Goal: Information Seeking & Learning: Learn about a topic

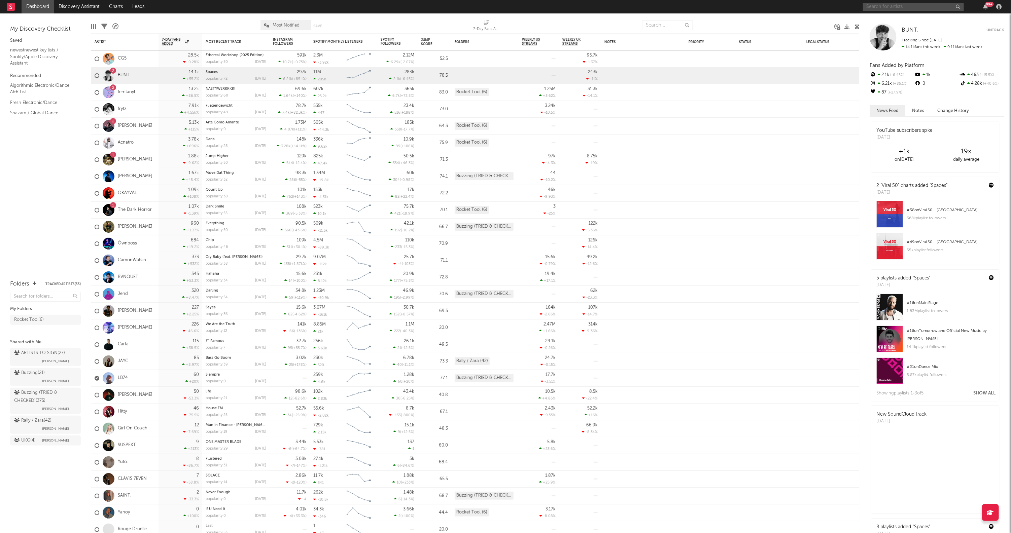
click at [907, 7] on input "text" at bounding box center [913, 7] width 101 height 8
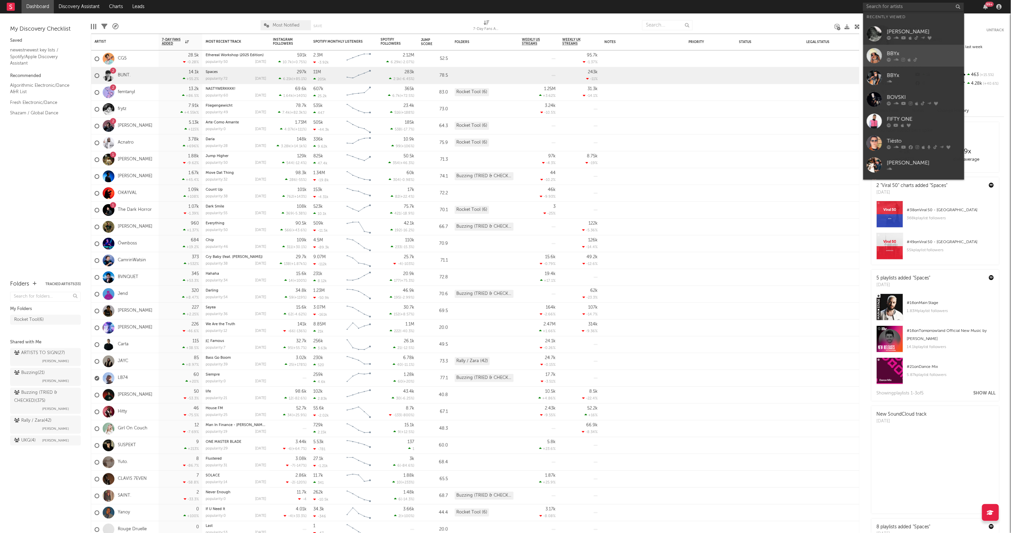
click at [920, 51] on div "BBYx" at bounding box center [923, 53] width 74 height 8
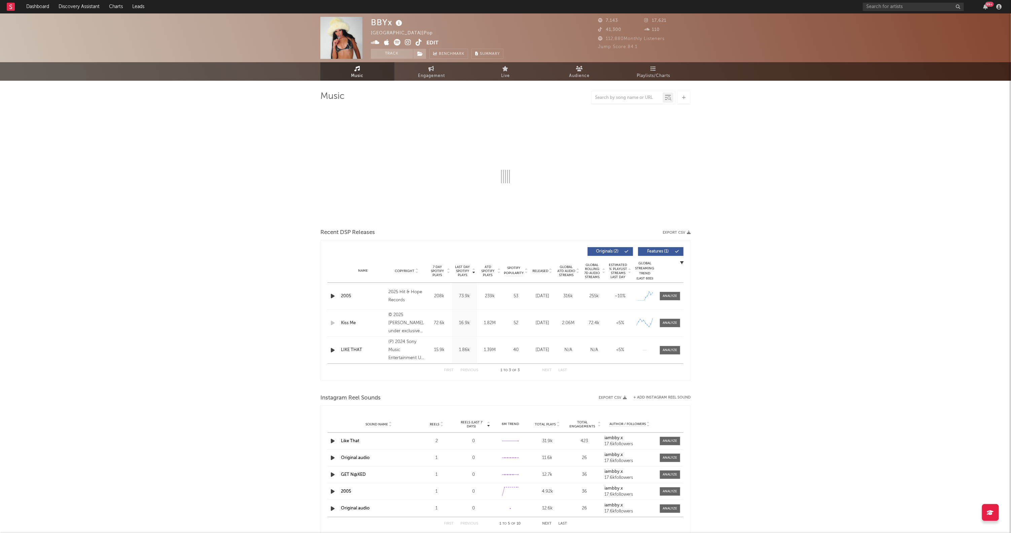
select select "6m"
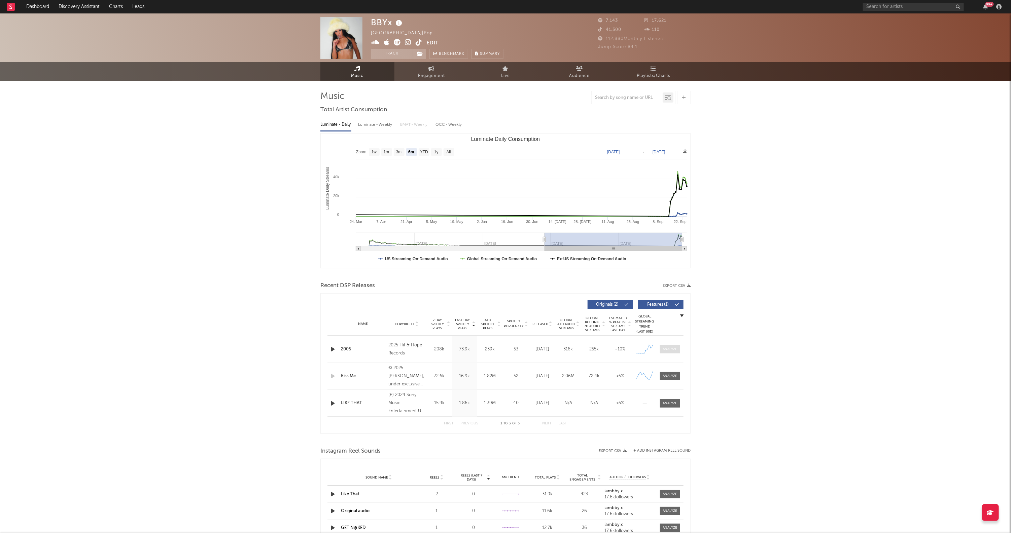
click at [673, 347] on div at bounding box center [670, 349] width 14 height 5
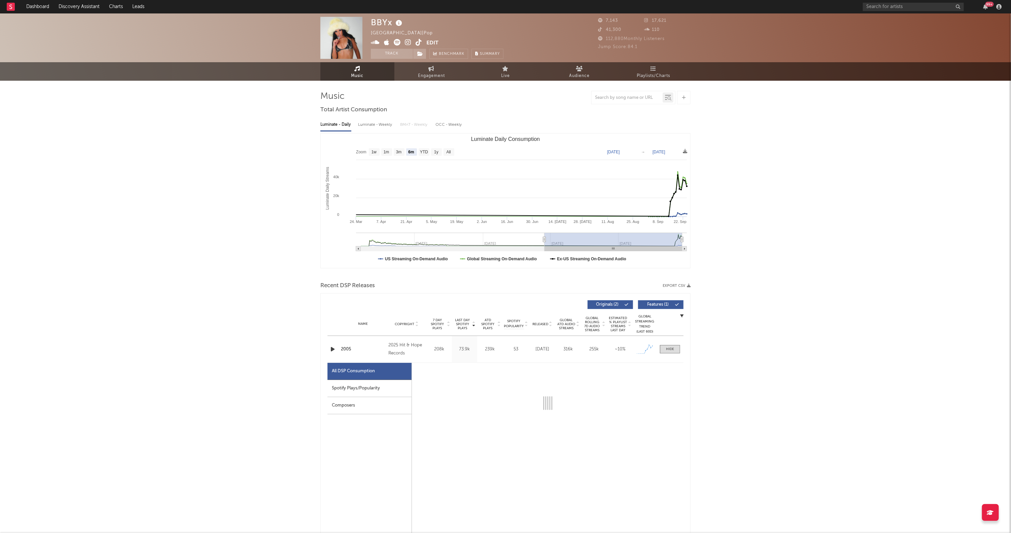
click at [381, 393] on div "Spotify Plays/Popularity" at bounding box center [369, 388] width 84 height 17
select select "1w"
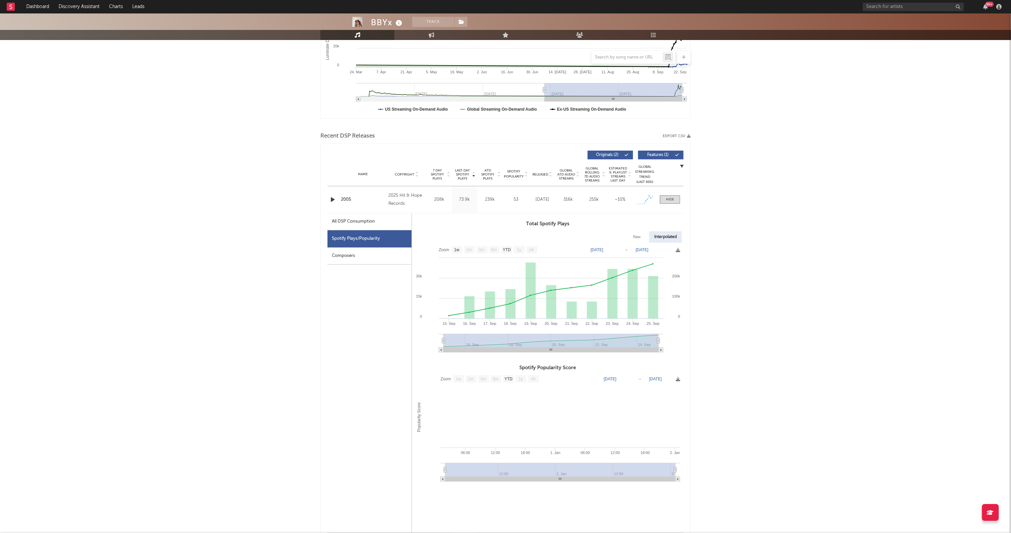
scroll to position [19, 0]
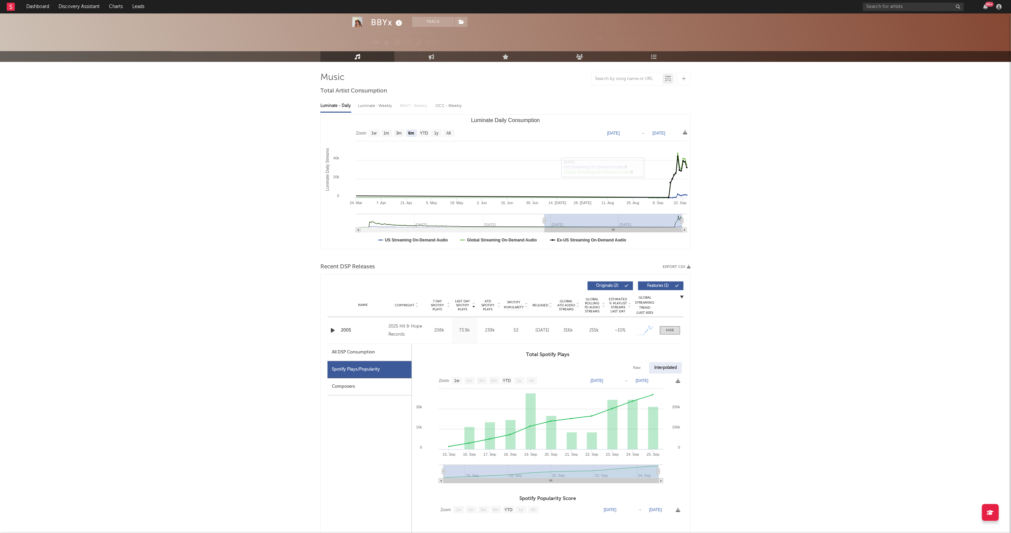
click at [350, 331] on div "2005" at bounding box center [363, 330] width 44 height 7
